Goal: Information Seeking & Learning: Learn about a topic

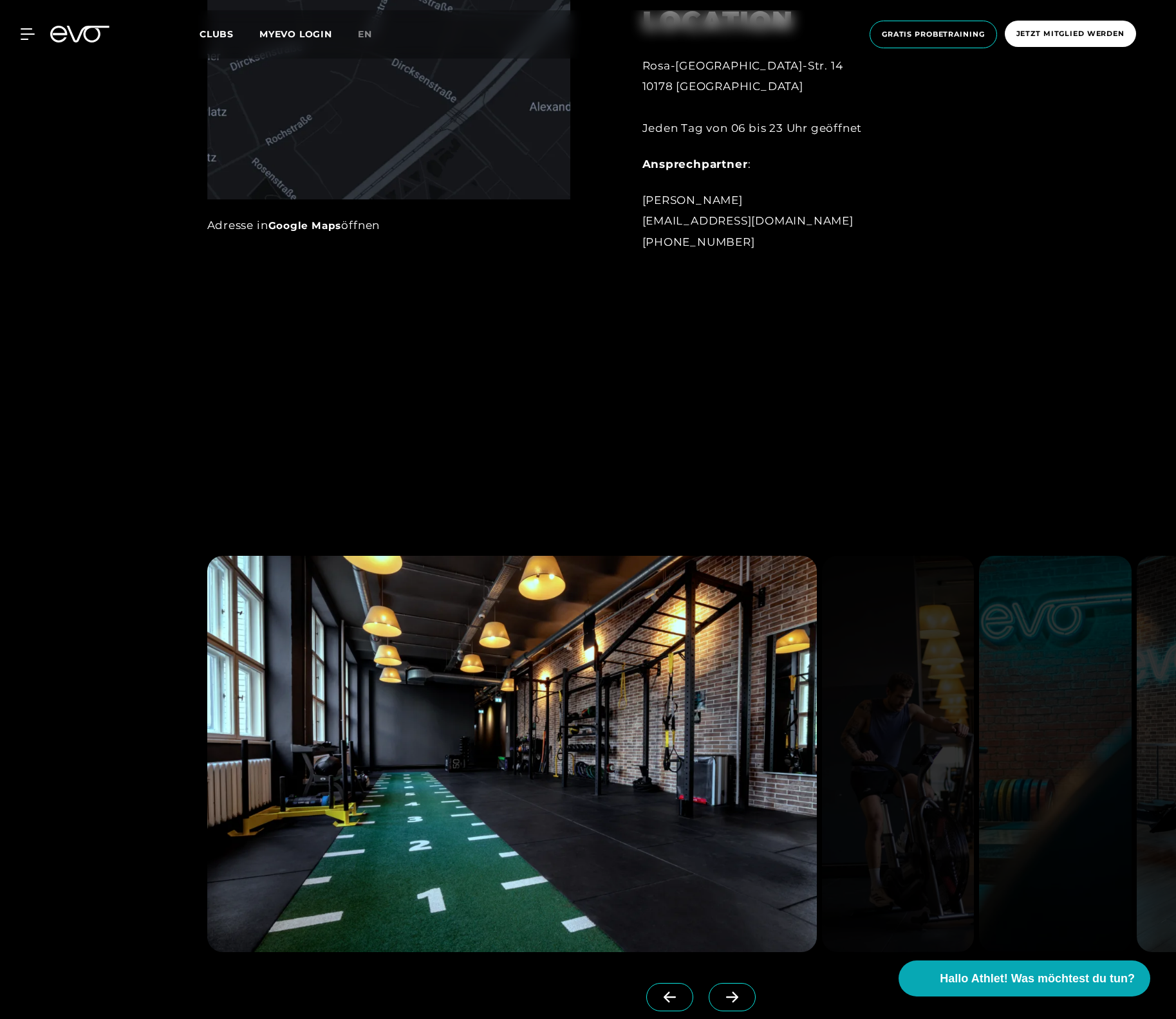
scroll to position [1853, 0]
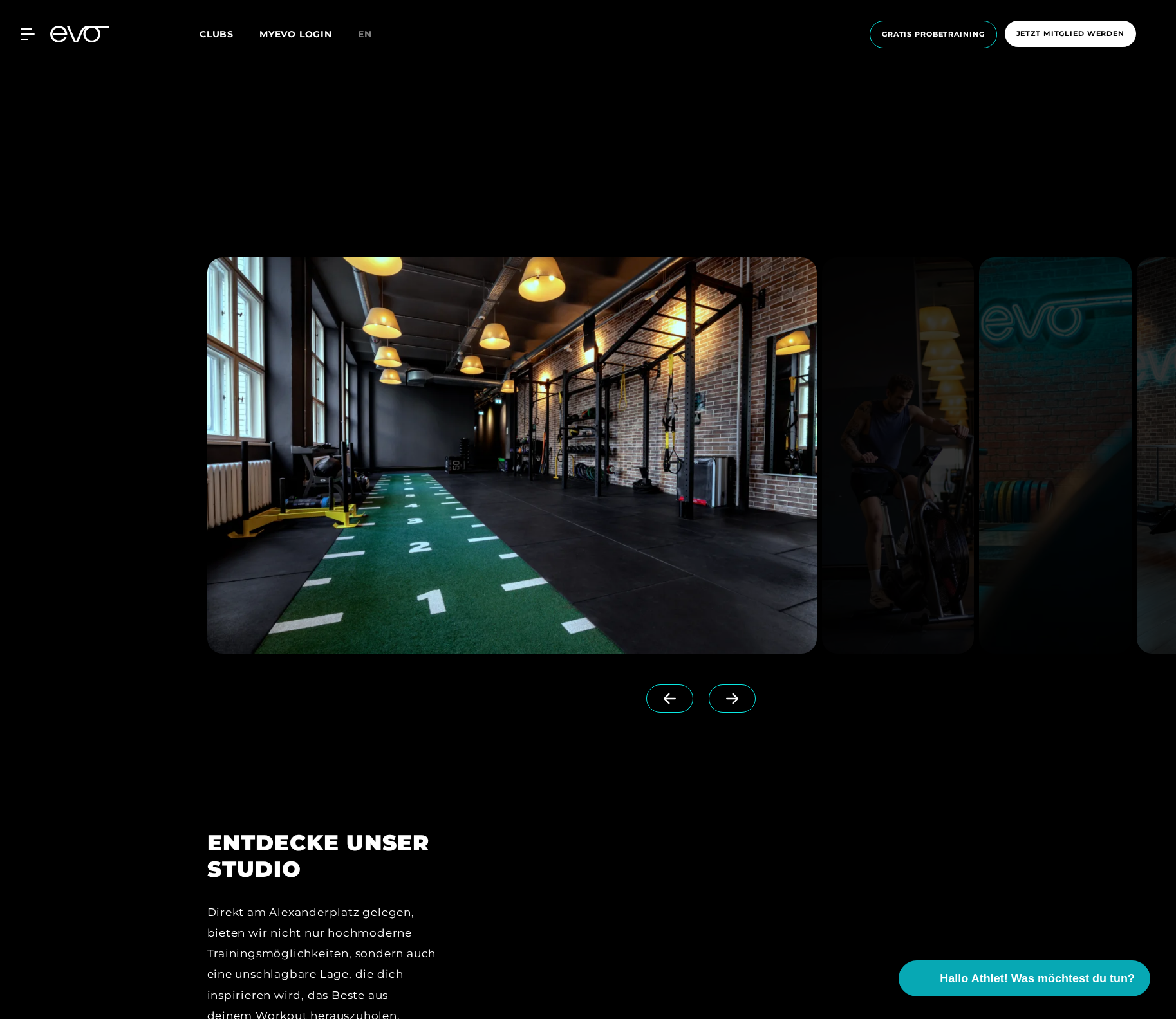
click at [721, 698] on icon at bounding box center [732, 699] width 23 height 11
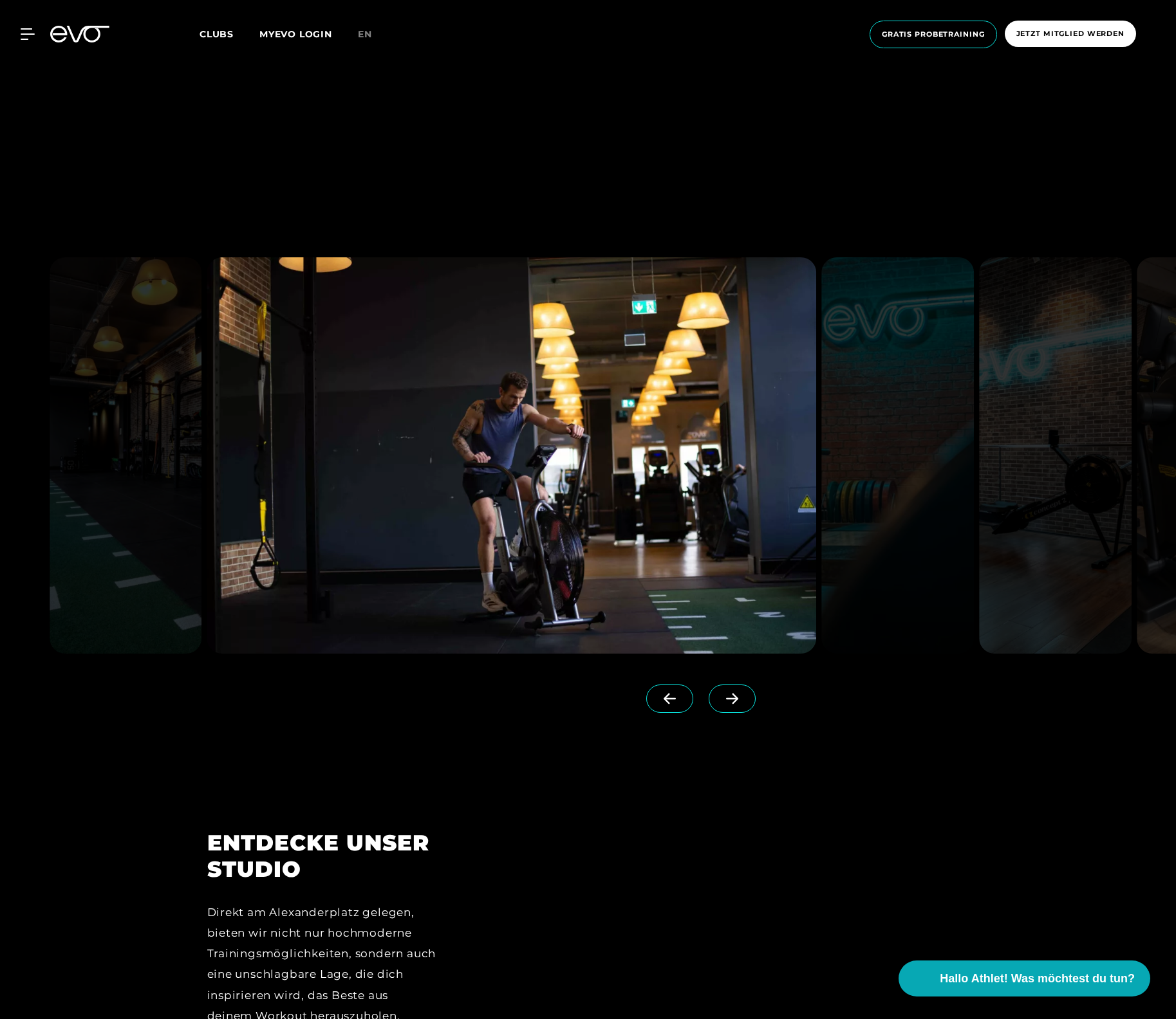
click at [721, 697] on icon at bounding box center [732, 699] width 23 height 11
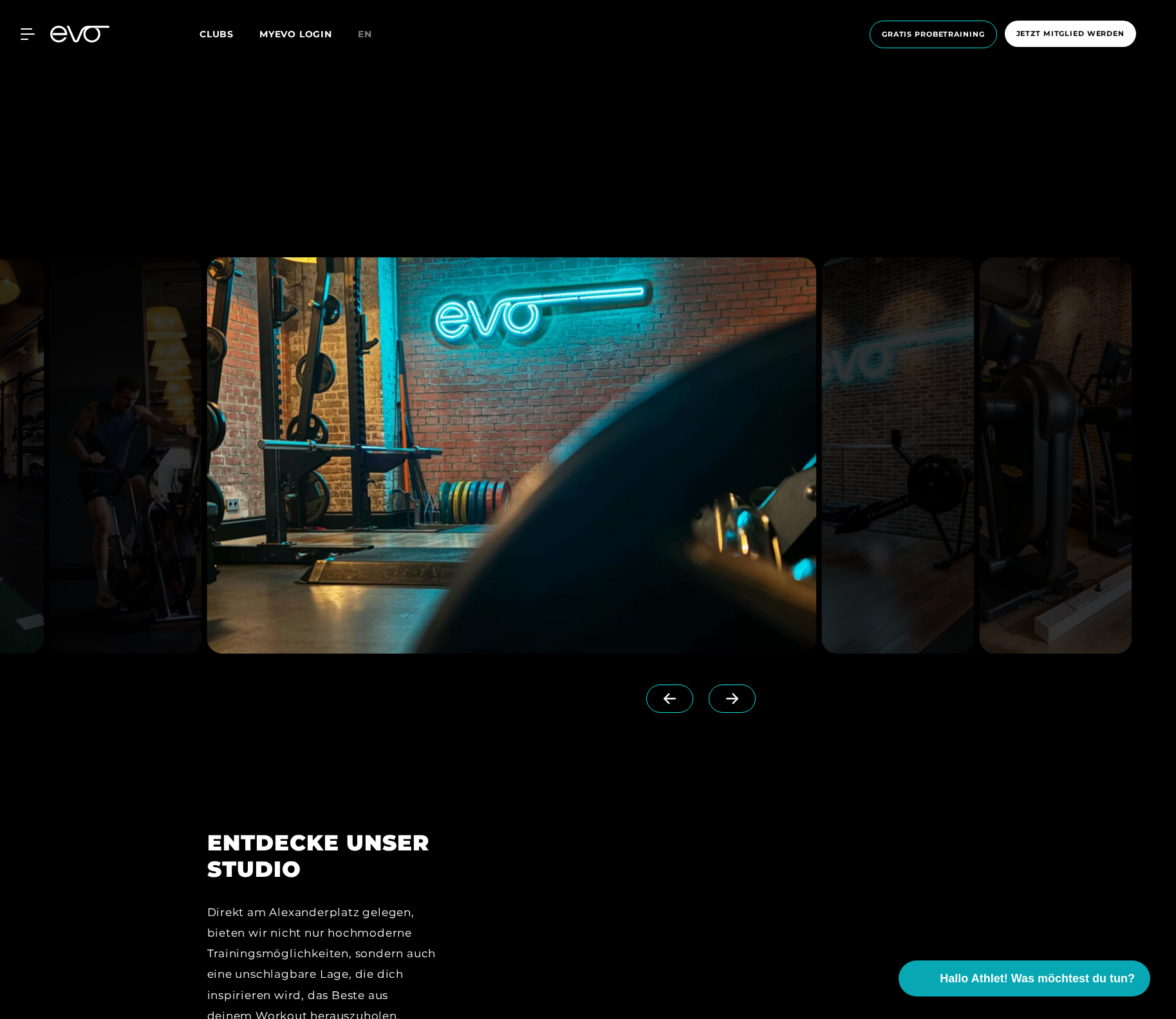
click at [721, 697] on icon at bounding box center [732, 699] width 23 height 11
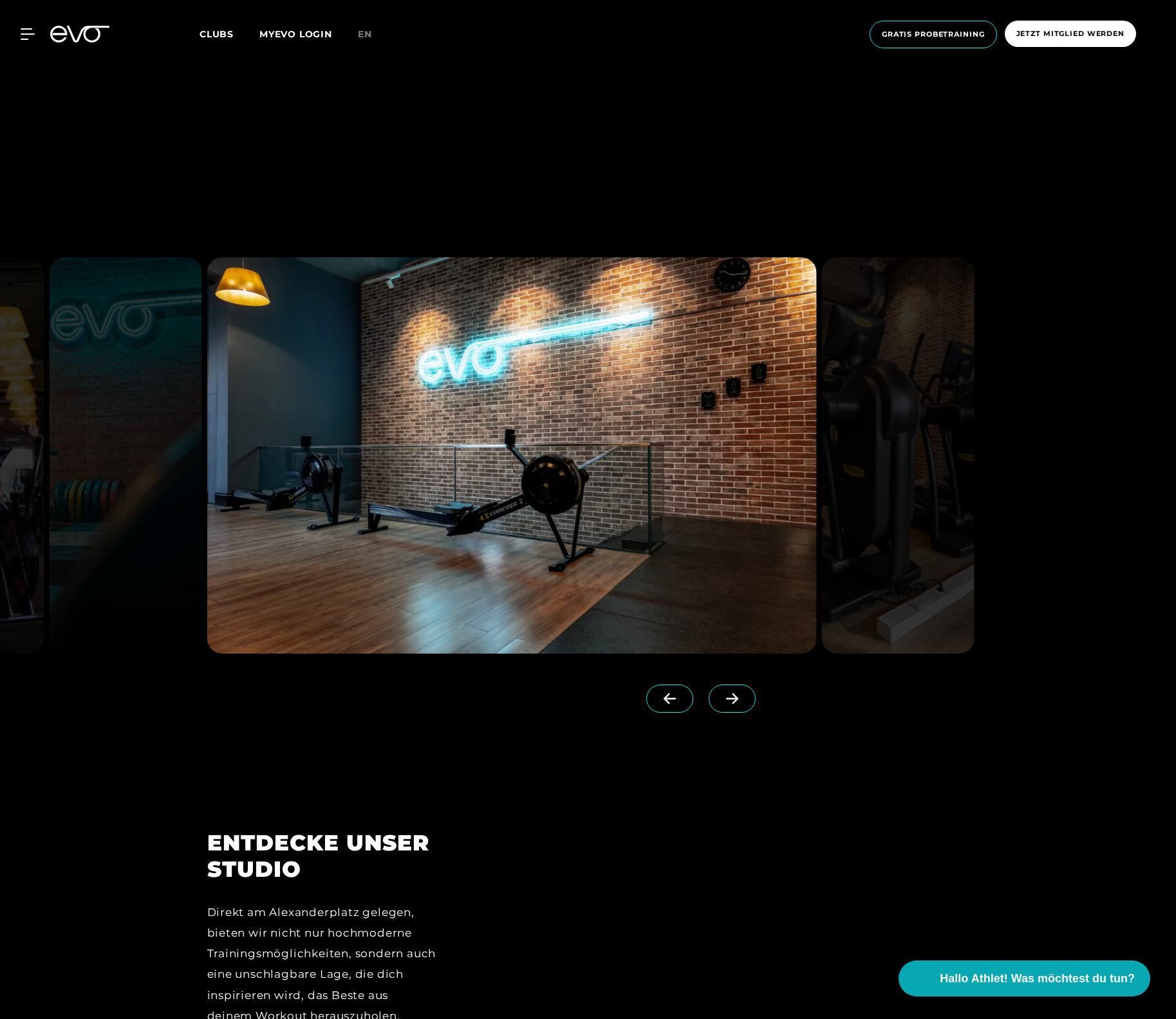
click at [721, 697] on icon at bounding box center [732, 699] width 23 height 11
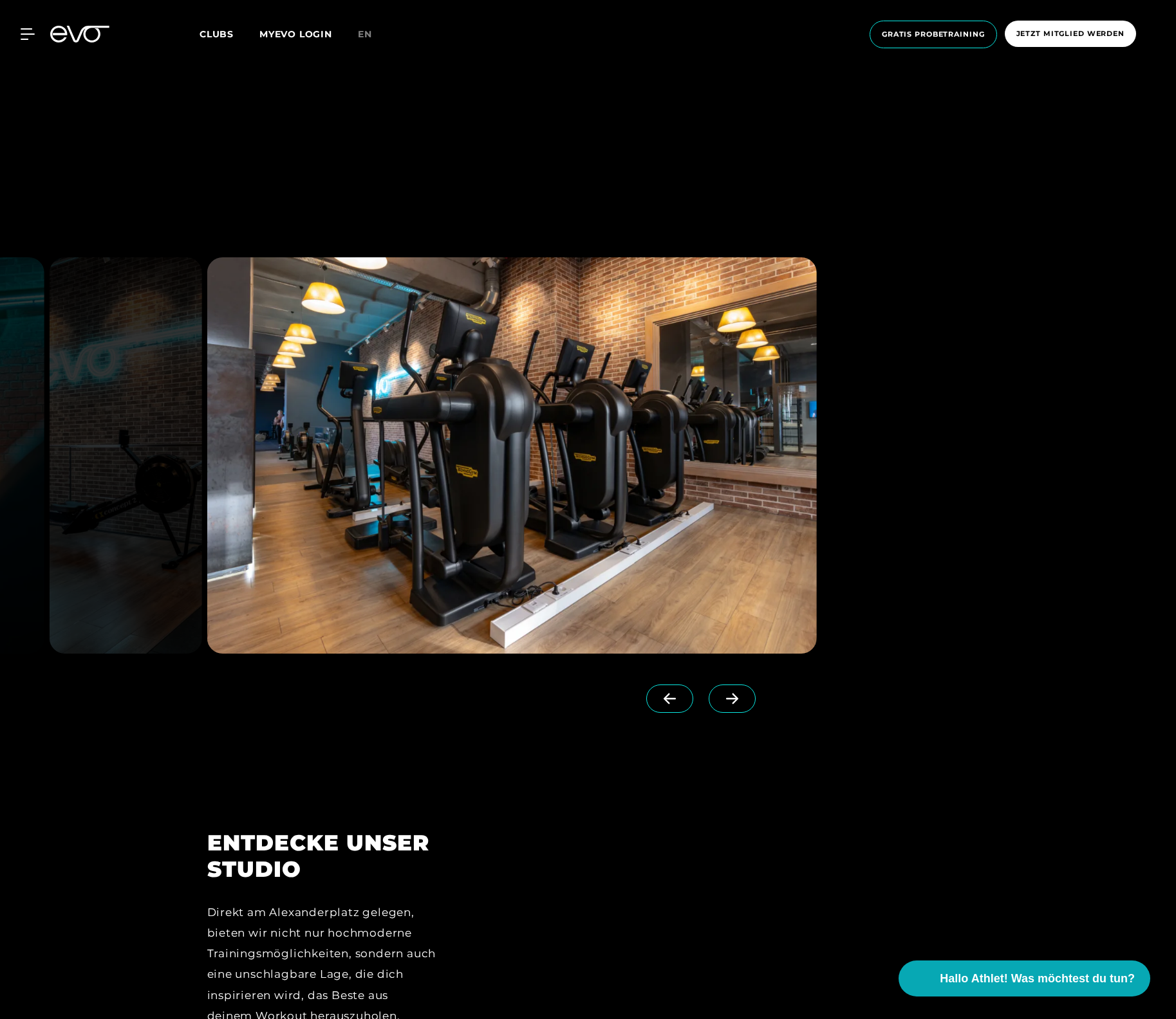
click at [721, 697] on icon at bounding box center [732, 699] width 23 height 11
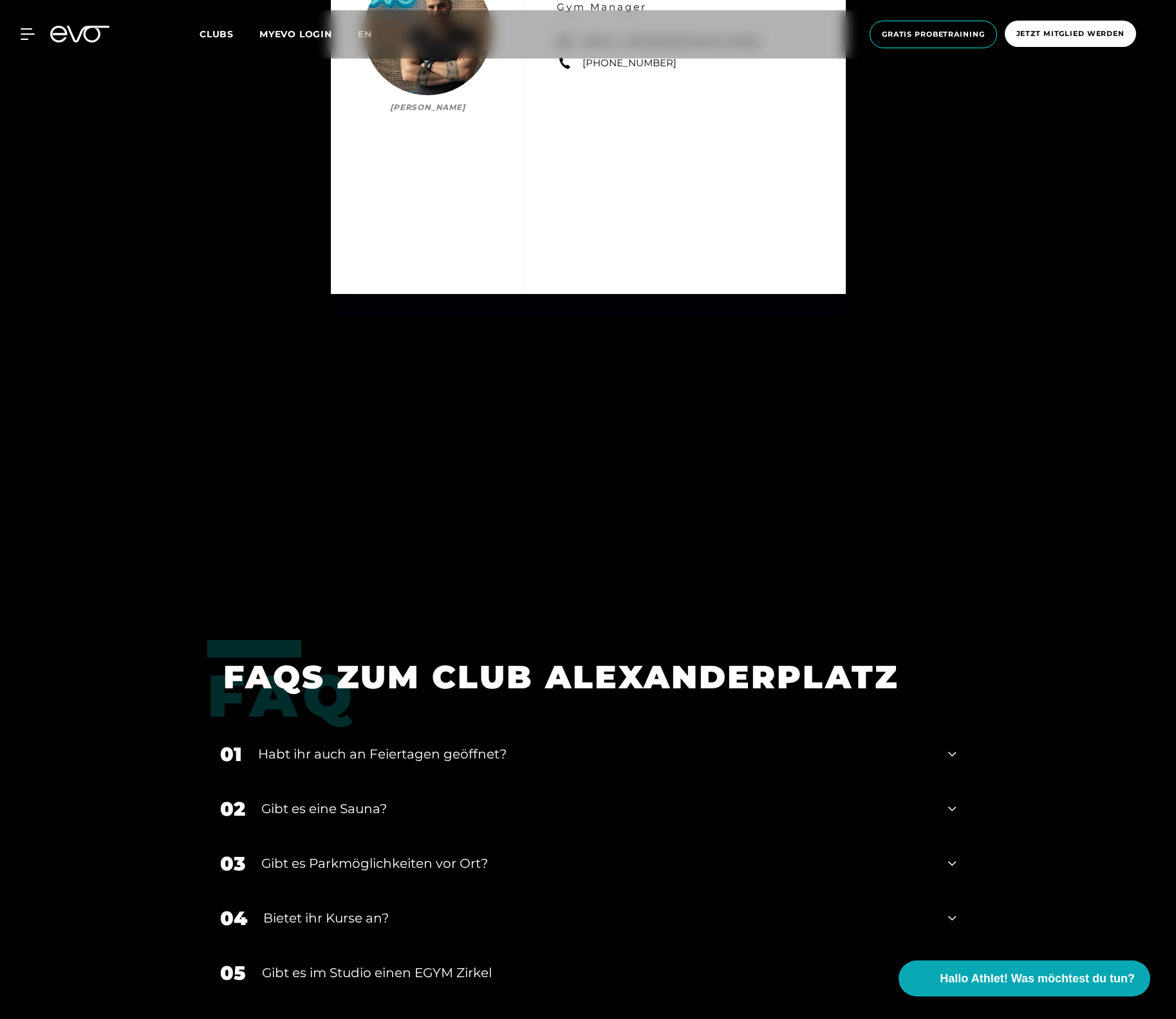
scroll to position [6042, 0]
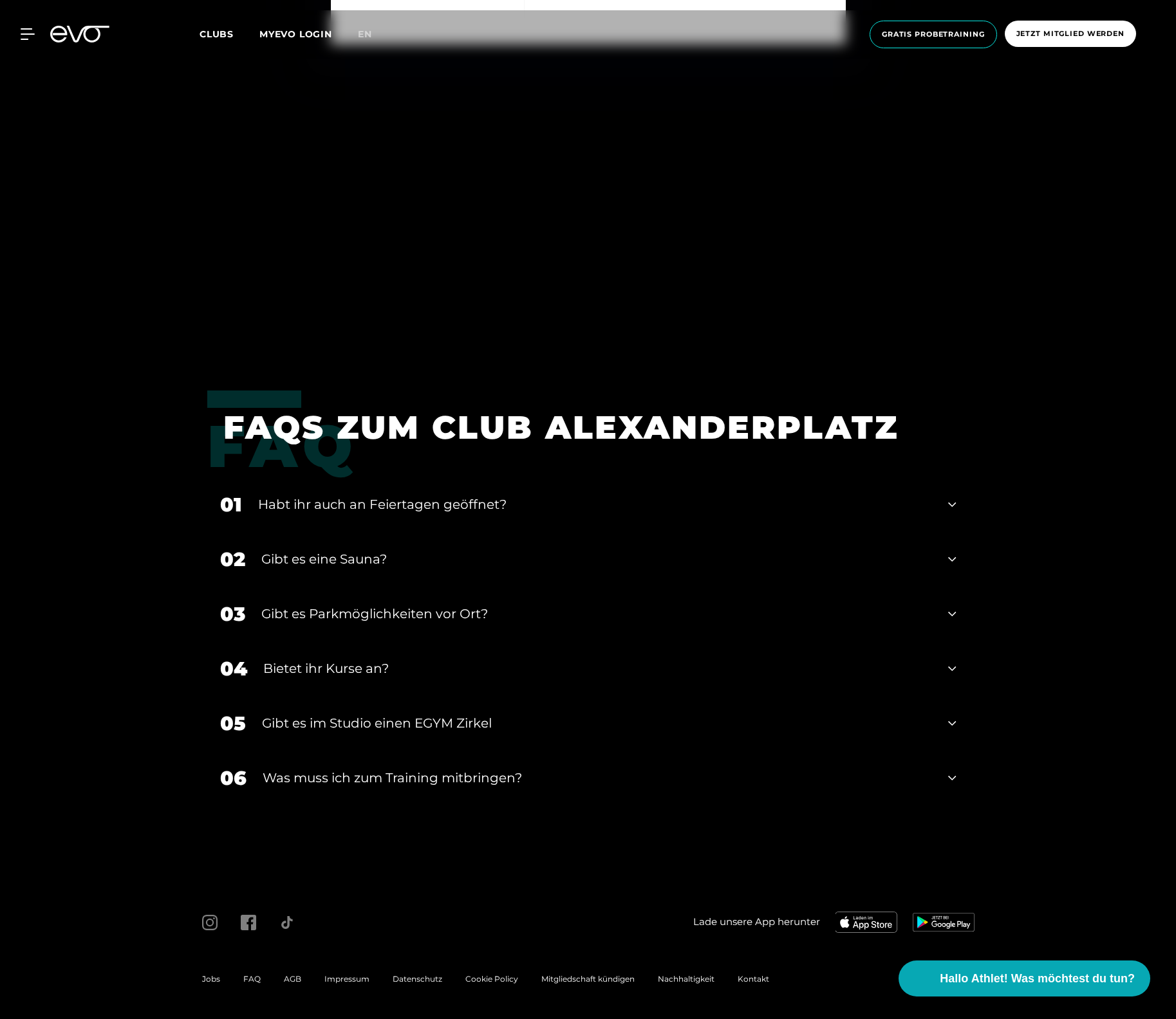
click at [370, 559] on div "Gibt es eine Sauna?" at bounding box center [596, 559] width 671 height 19
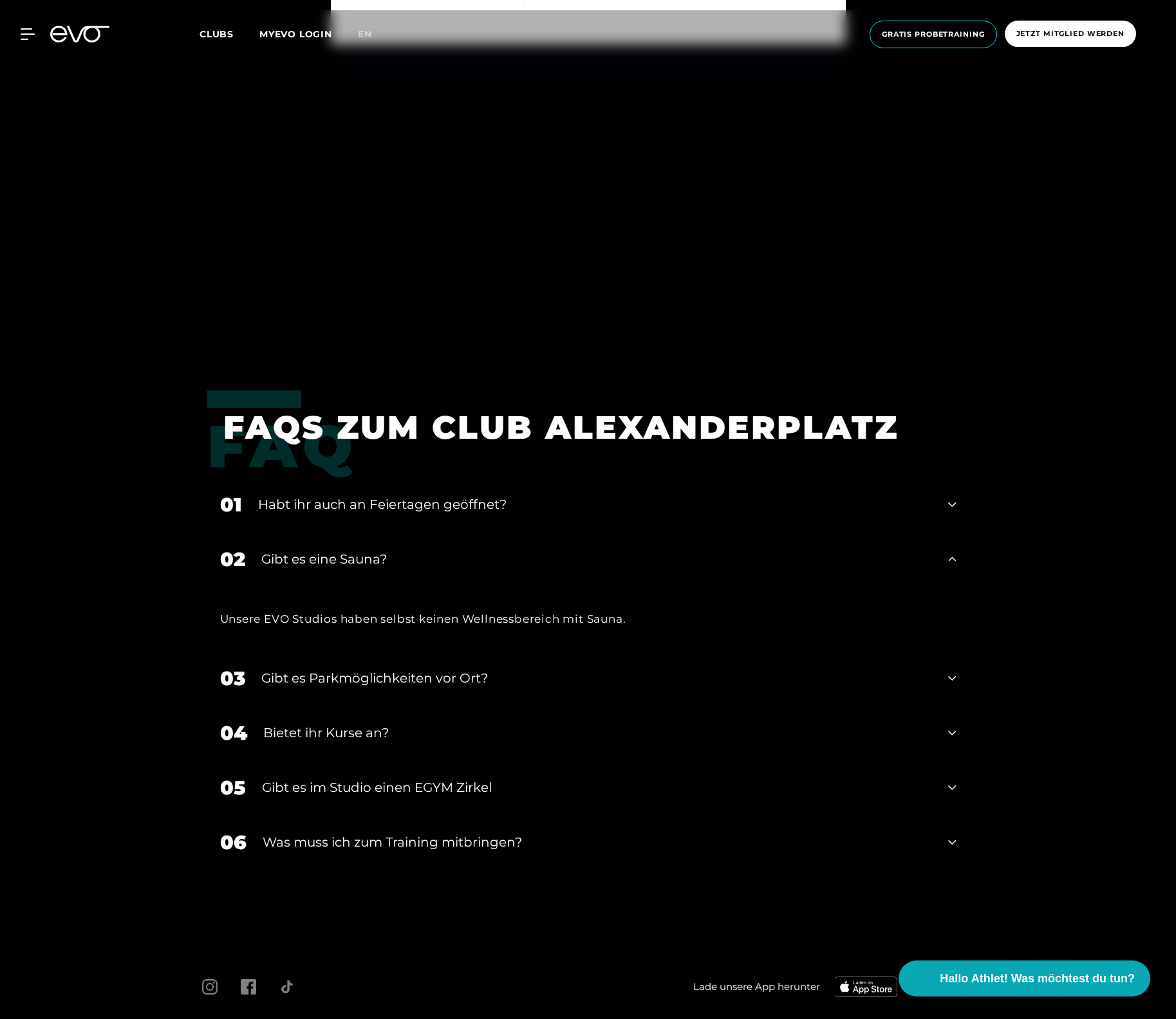
click at [382, 505] on div "Habt ihr auch an Feiertagen geöffnet?" at bounding box center [595, 505] width 674 height 19
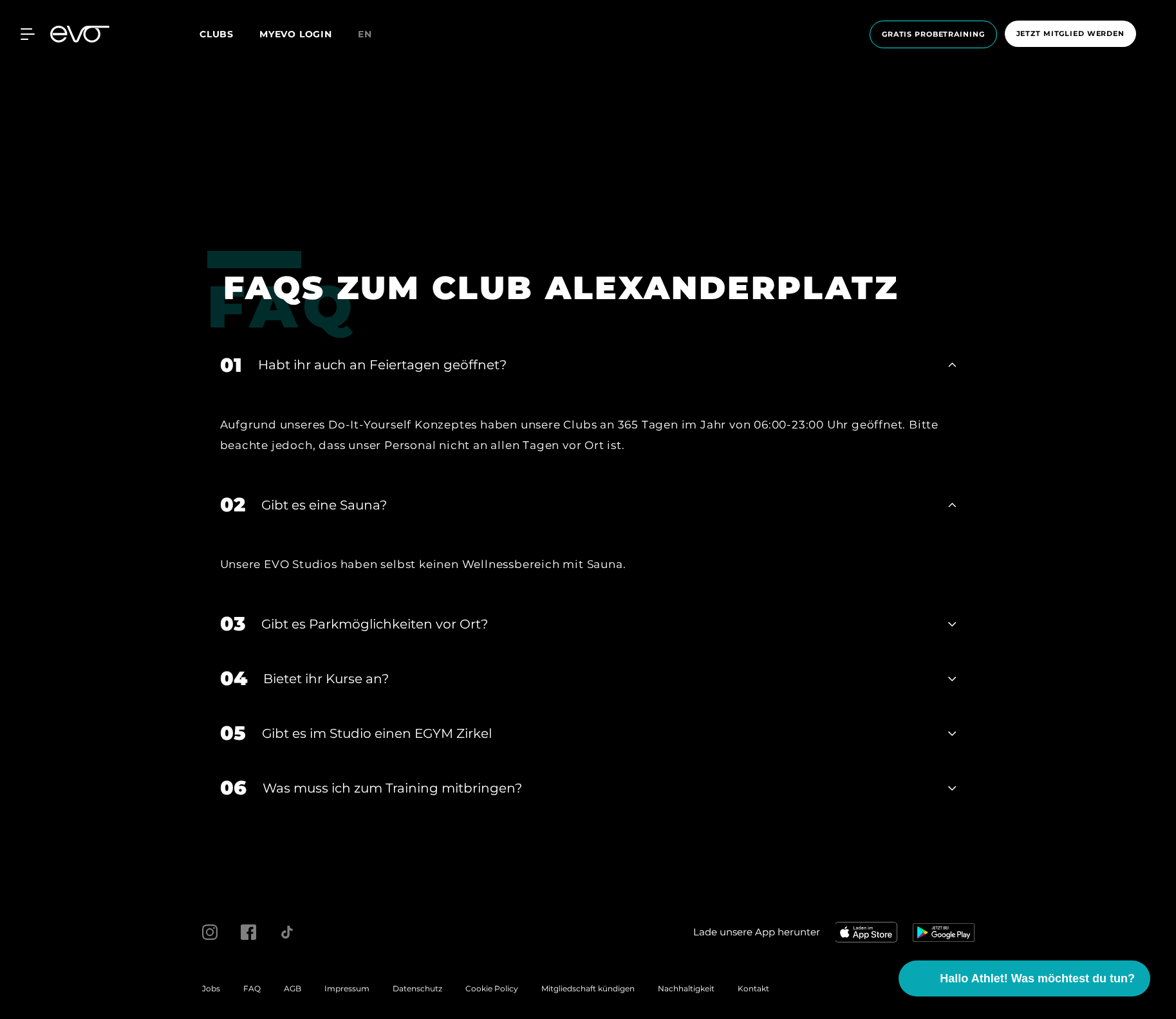
scroll to position [6190, 0]
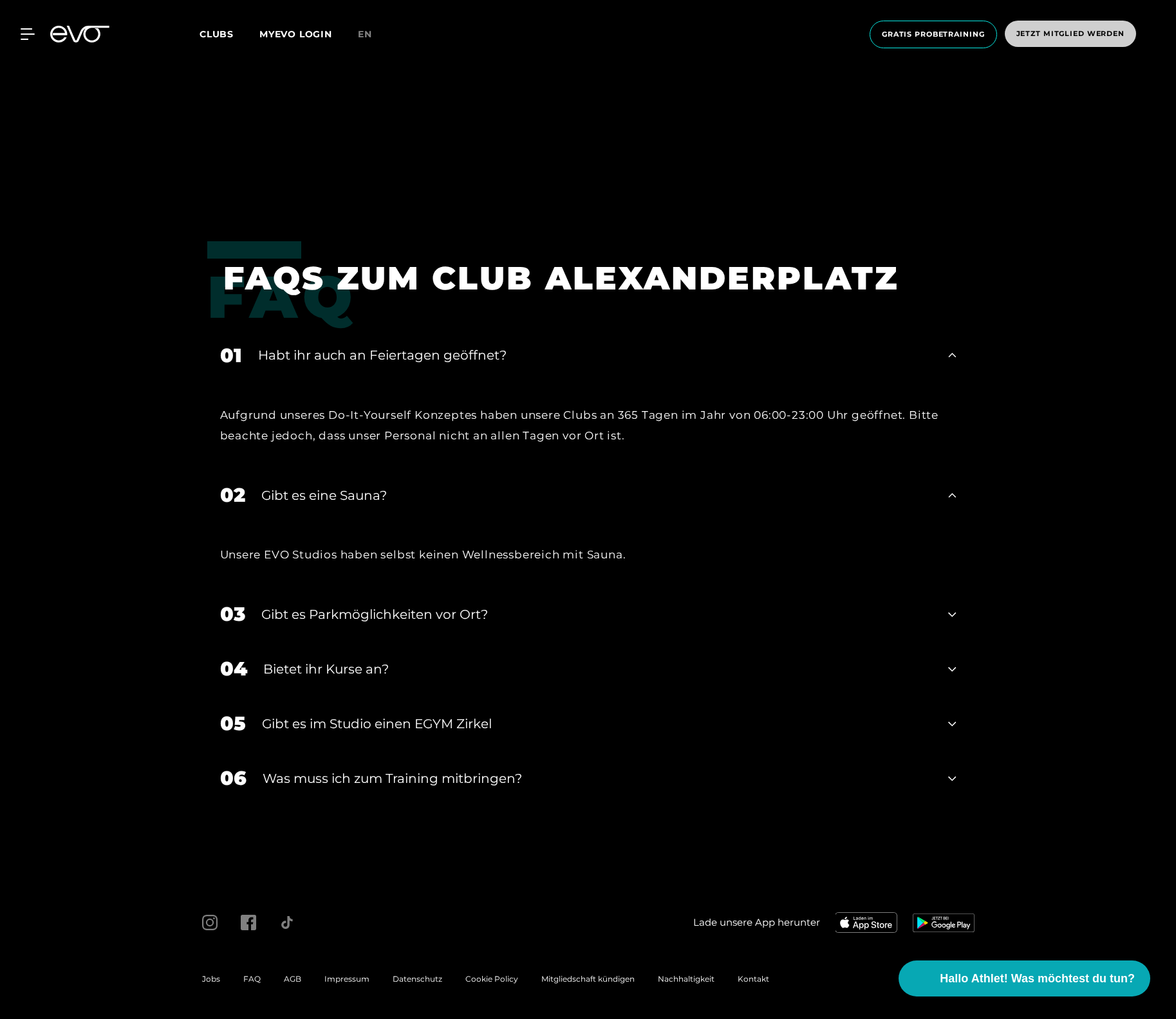
click at [1094, 27] on span "Jetzt Mitglied werden" at bounding box center [1070, 34] width 131 height 27
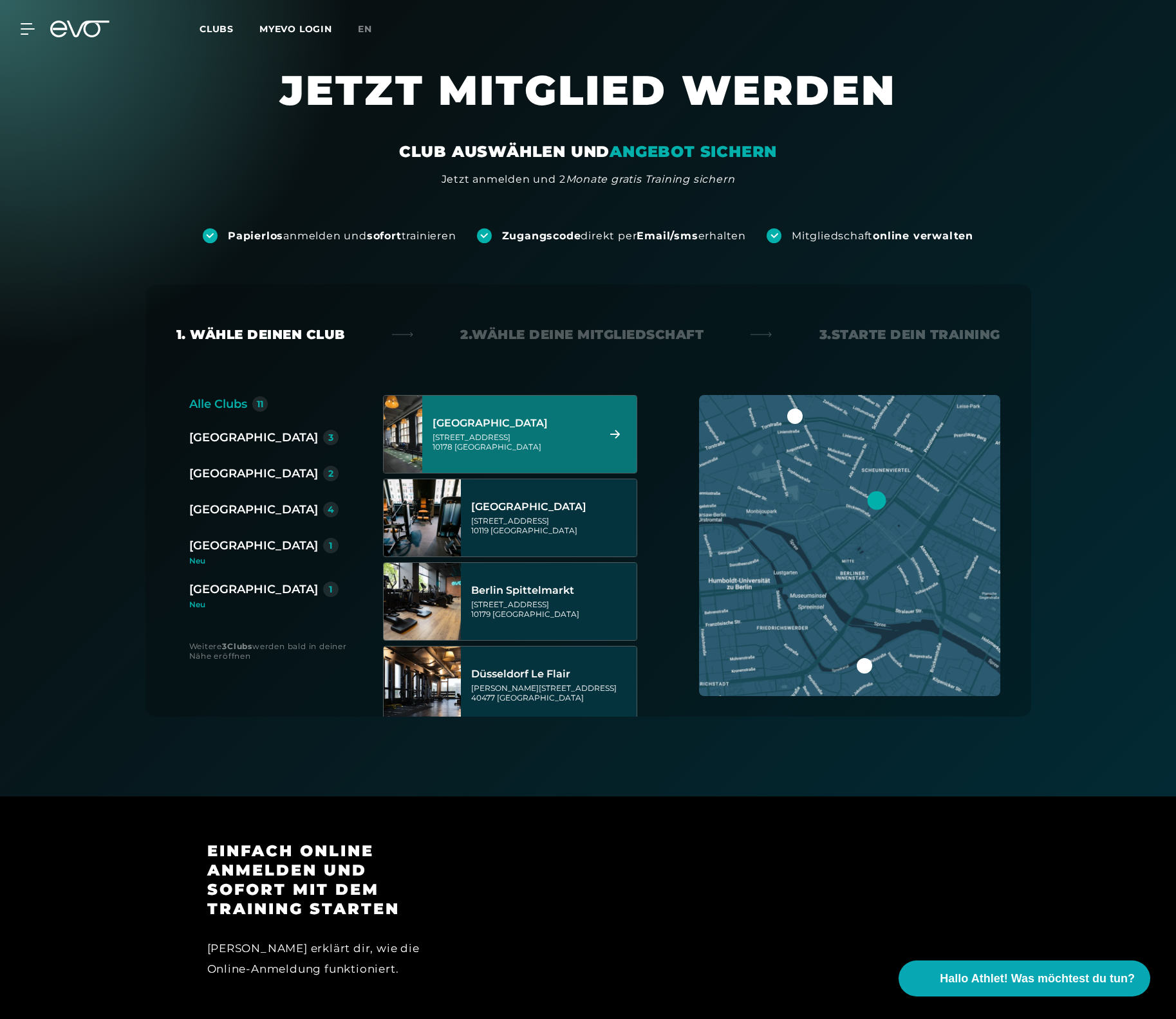
click at [532, 430] on div "[GEOGRAPHIC_DATA]" at bounding box center [513, 424] width 162 height 13
